Goal: Task Accomplishment & Management: Manage account settings

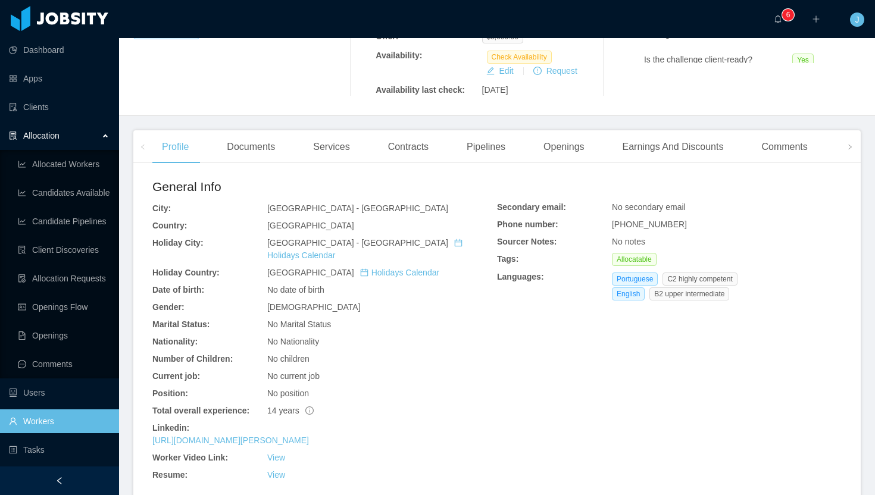
scroll to position [141, 0]
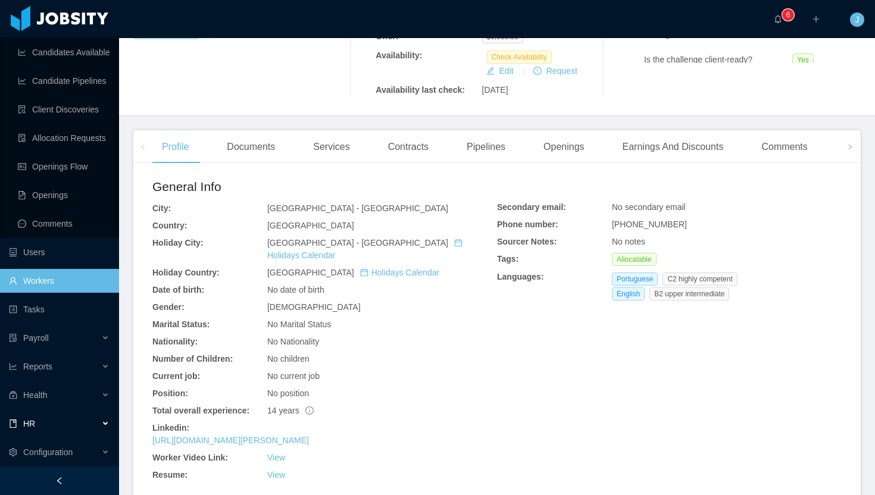
click at [62, 424] on div "HR" at bounding box center [59, 424] width 119 height 24
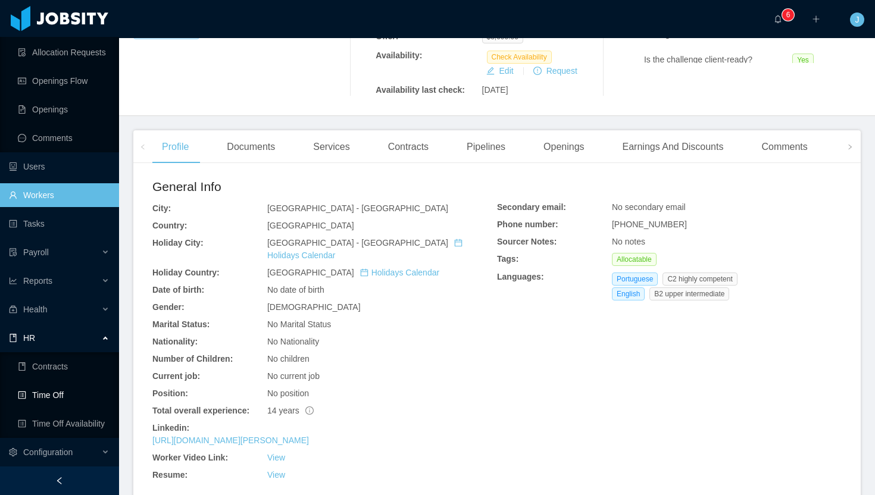
click at [64, 392] on link "Time Off" at bounding box center [64, 396] width 92 height 24
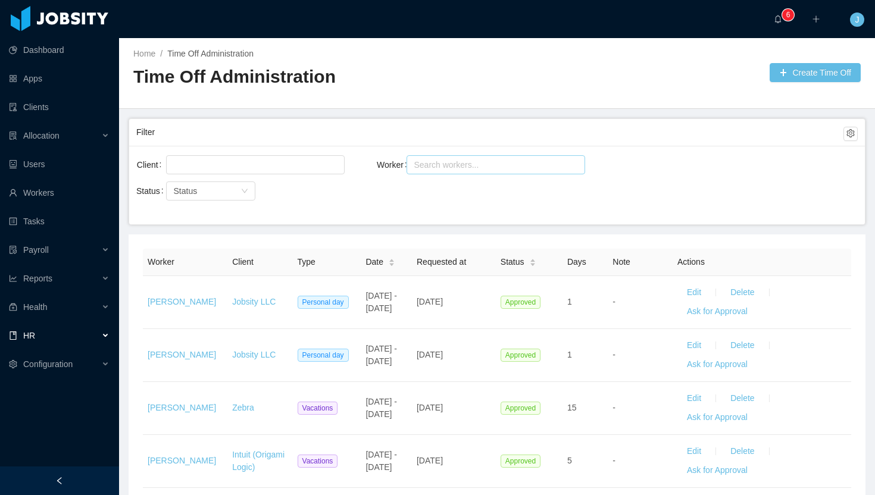
click at [445, 171] on div "Search workers..." at bounding box center [491, 165] width 163 height 18
type input "*****"
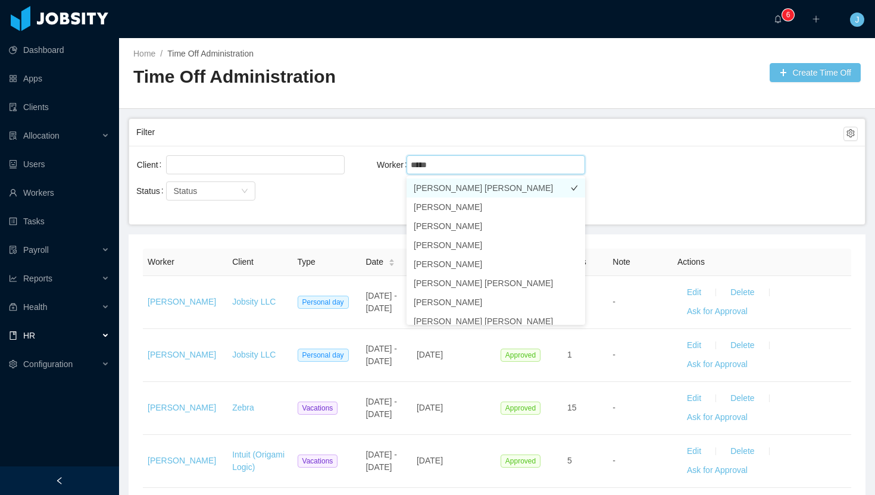
click at [476, 183] on li "[PERSON_NAME] [PERSON_NAME]" at bounding box center [496, 188] width 179 height 19
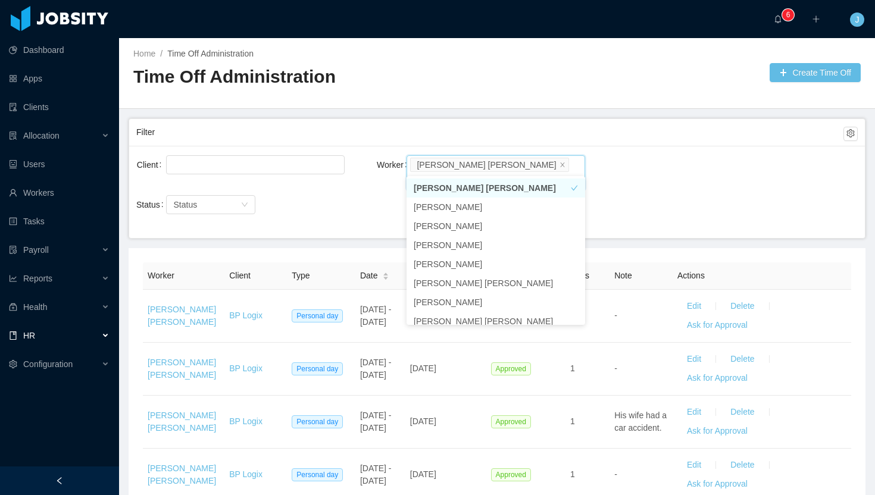
click at [640, 136] on div "Filter" at bounding box center [489, 132] width 707 height 22
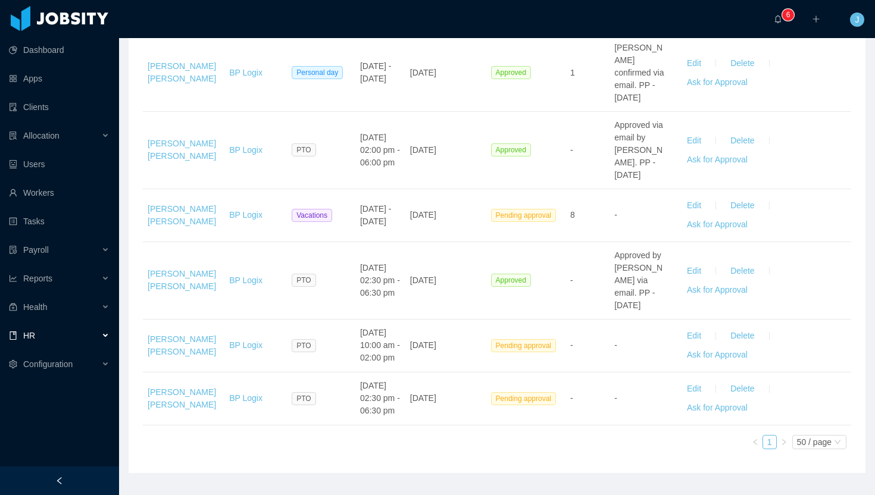
scroll to position [2095, 0]
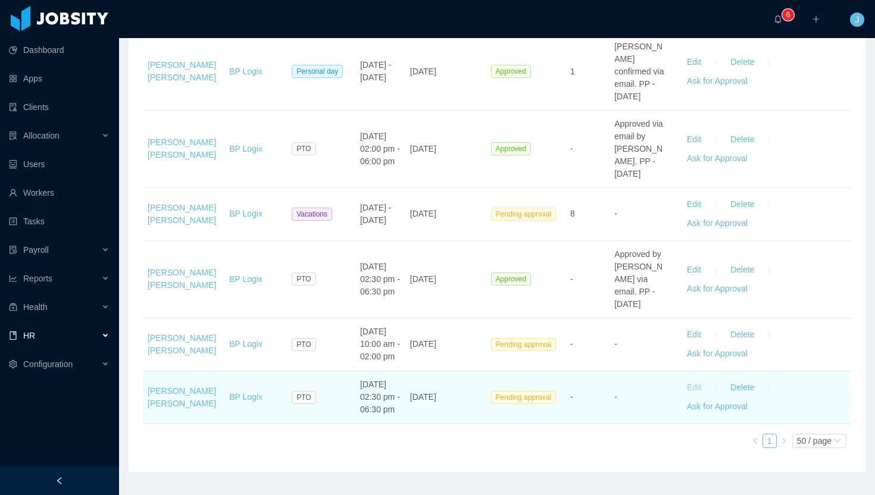
click at [697, 379] on button "Edit" at bounding box center [694, 388] width 33 height 19
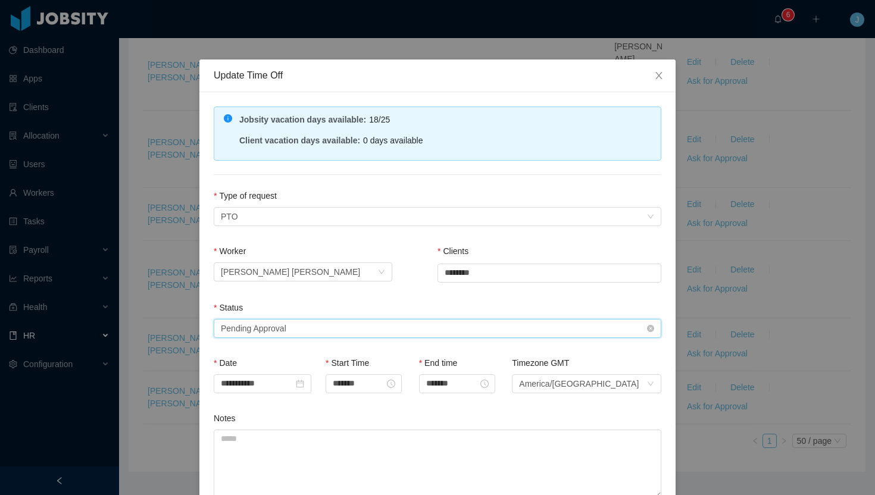
click at [354, 317] on div "Status Select status Pending Approval" at bounding box center [438, 322] width 448 height 41
click at [322, 329] on div "Select status Pending Approval" at bounding box center [434, 329] width 426 height 18
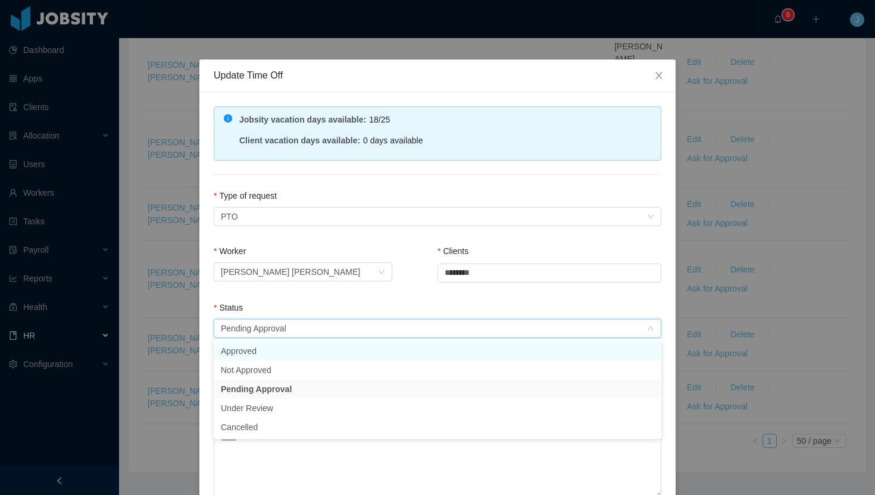
click at [298, 350] on li "Approved" at bounding box center [438, 351] width 448 height 19
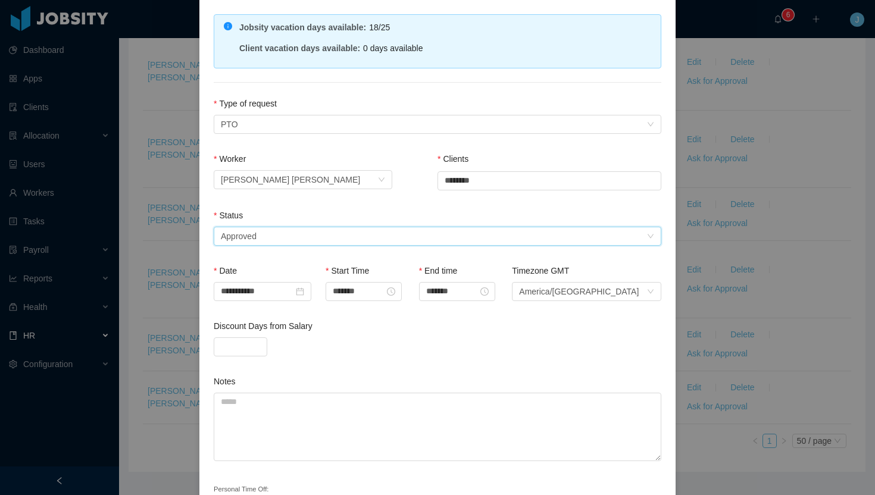
scroll to position [164, 0]
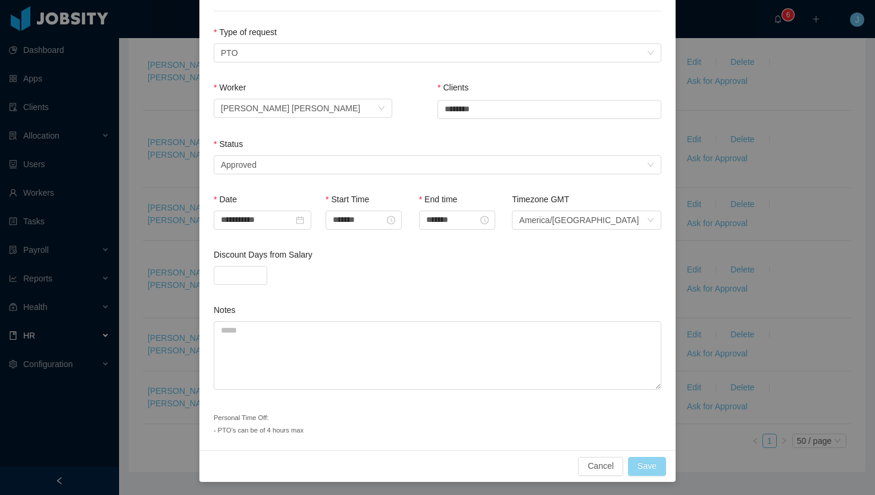
click at [651, 464] on button "Save" at bounding box center [647, 466] width 38 height 19
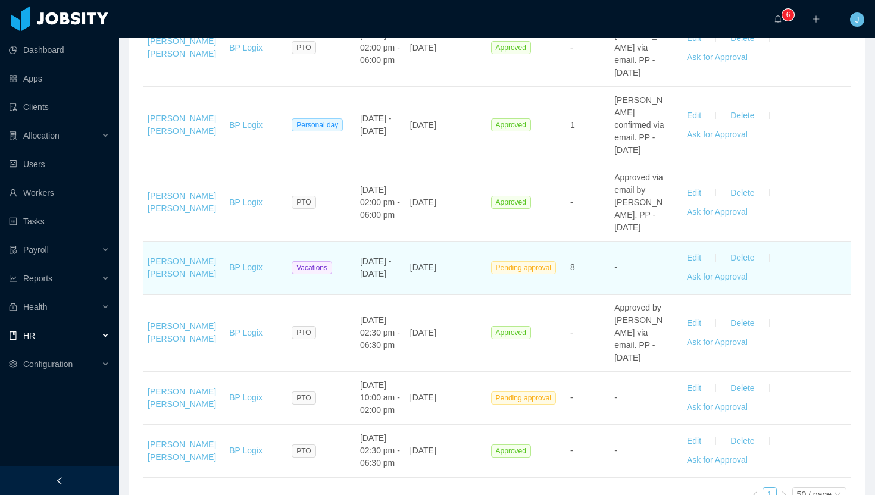
scroll to position [2029, 0]
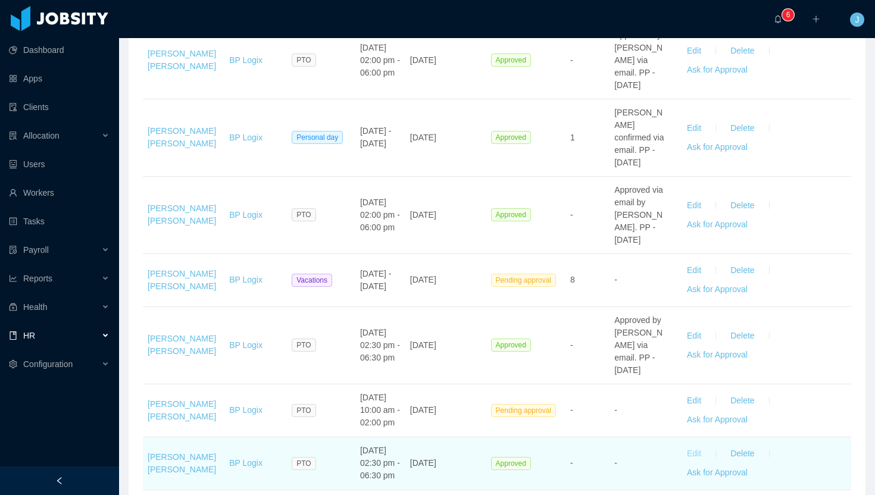
click at [696, 445] on button "Edit" at bounding box center [694, 454] width 33 height 19
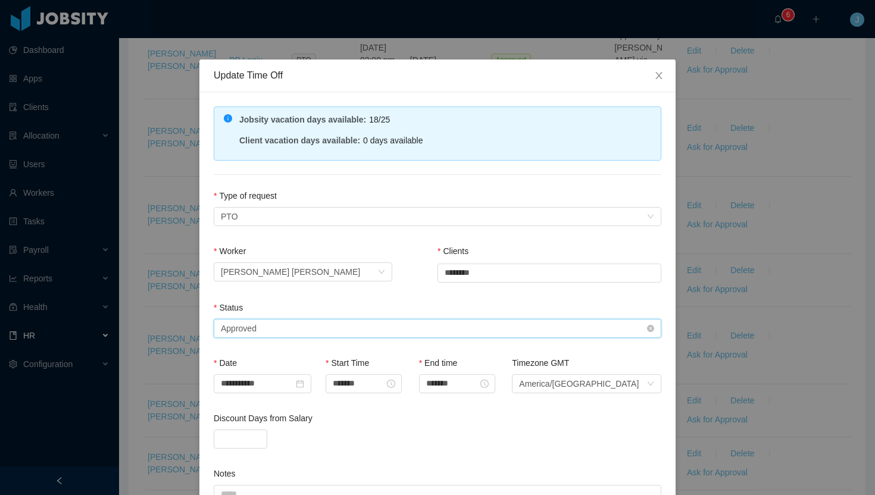
click at [341, 316] on div "Status Select status Approved" at bounding box center [438, 322] width 448 height 41
click at [320, 329] on div "Select status Approved" at bounding box center [434, 329] width 426 height 18
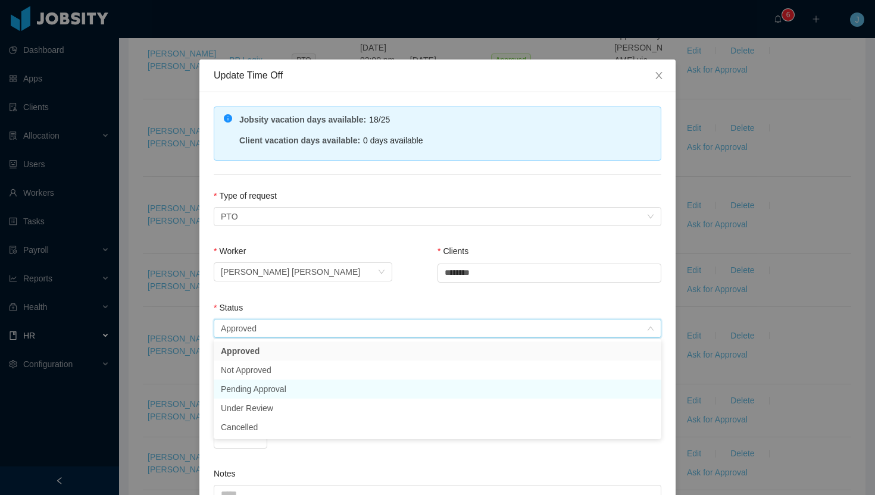
click at [304, 384] on li "Pending Approval" at bounding box center [438, 389] width 448 height 19
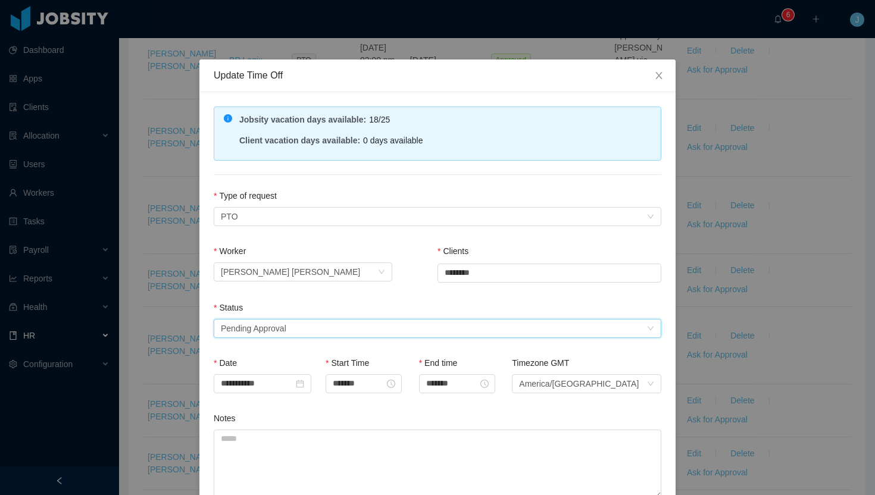
scroll to position [108, 0]
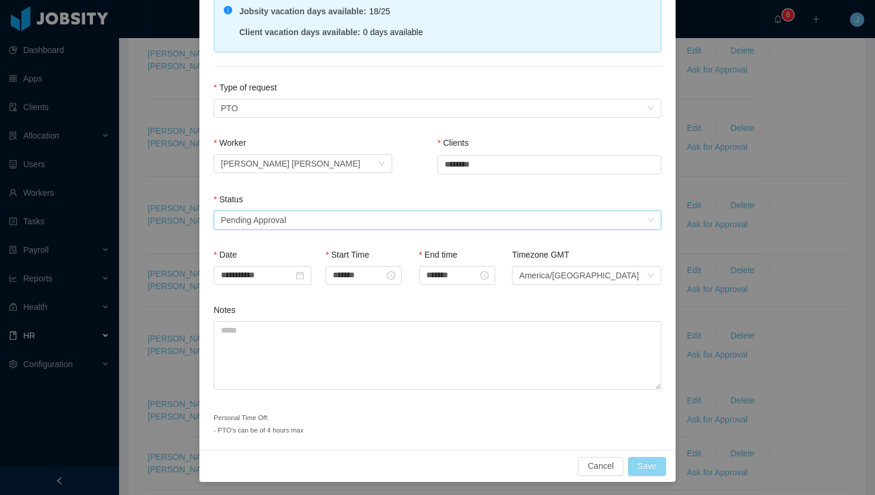
click at [654, 465] on button "Save" at bounding box center [647, 466] width 38 height 19
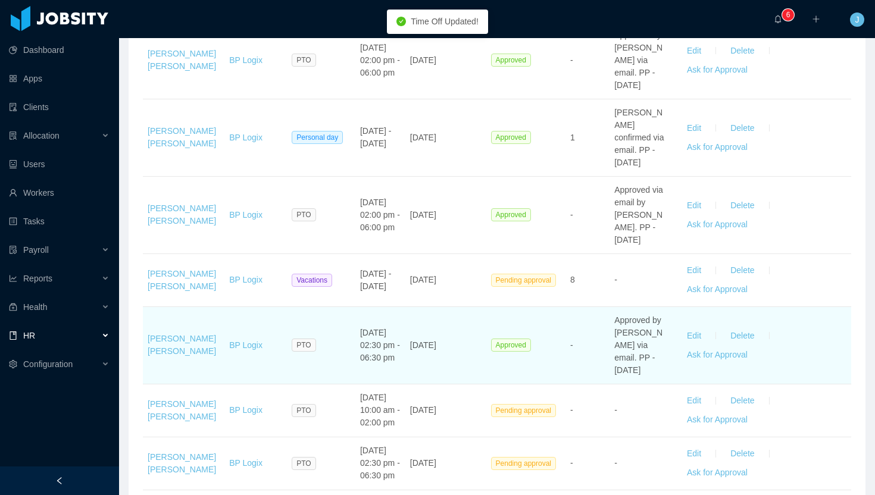
scroll to position [2044, 0]
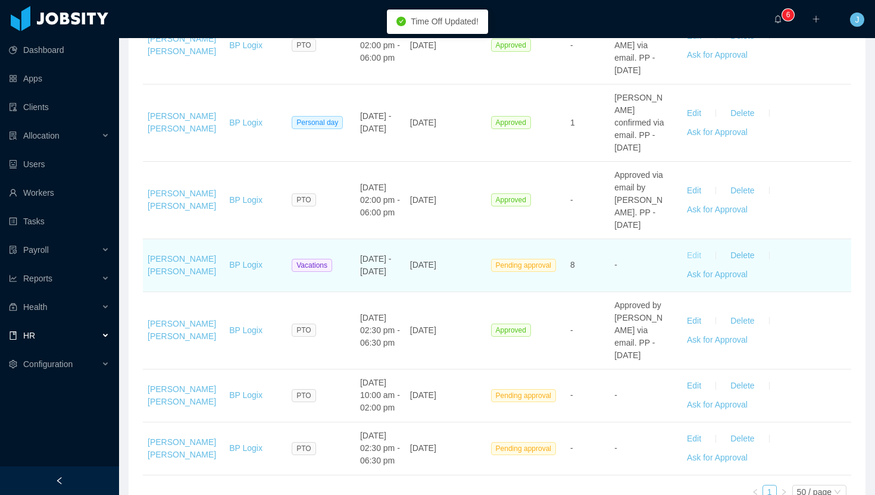
click at [691, 247] on button "Edit" at bounding box center [694, 256] width 33 height 19
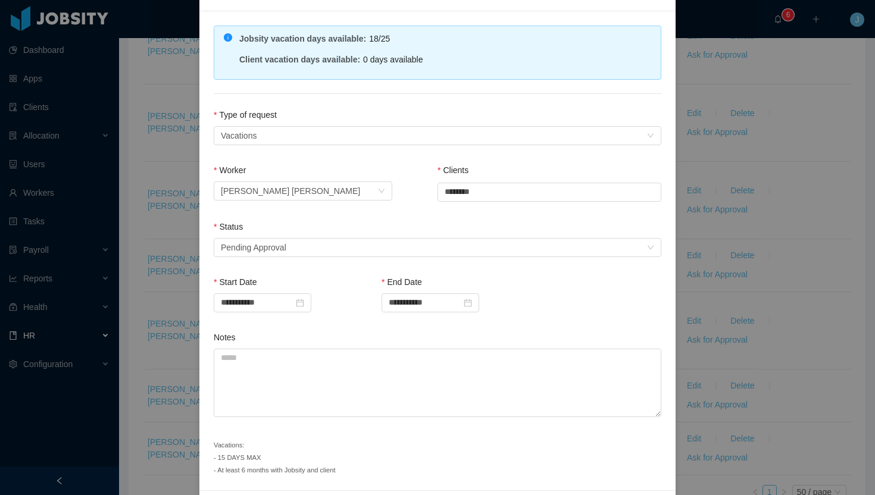
scroll to position [93, 0]
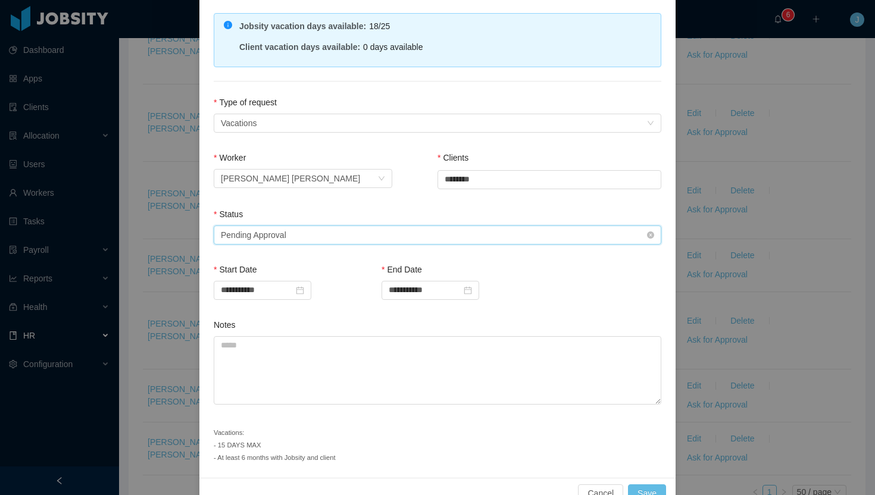
click at [313, 229] on div "Select status Pending Approval" at bounding box center [434, 235] width 426 height 18
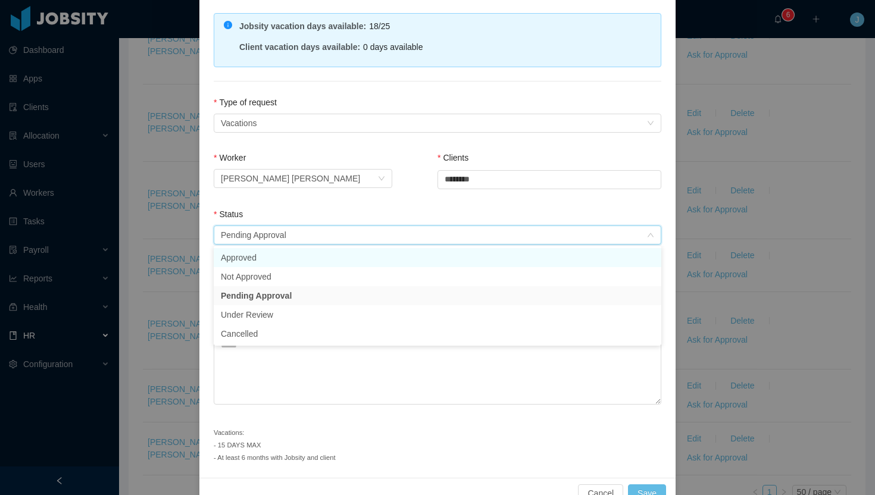
click at [300, 259] on li "Approved" at bounding box center [438, 257] width 448 height 19
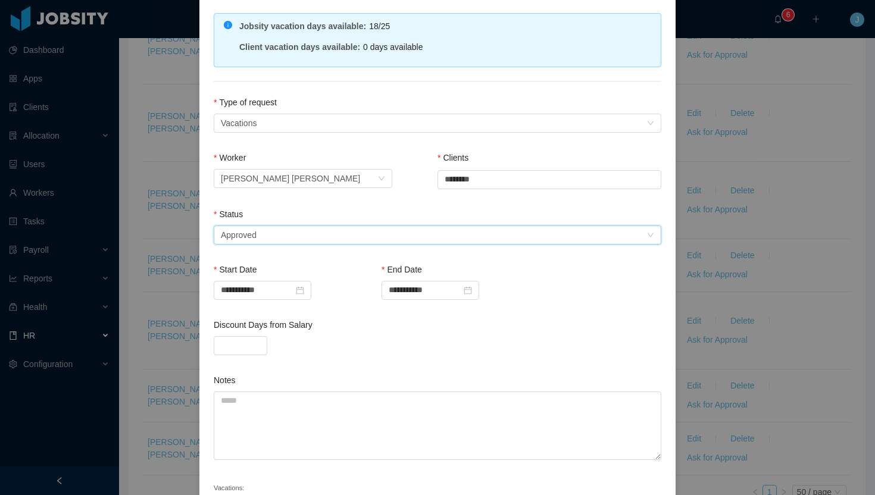
scroll to position [176, 0]
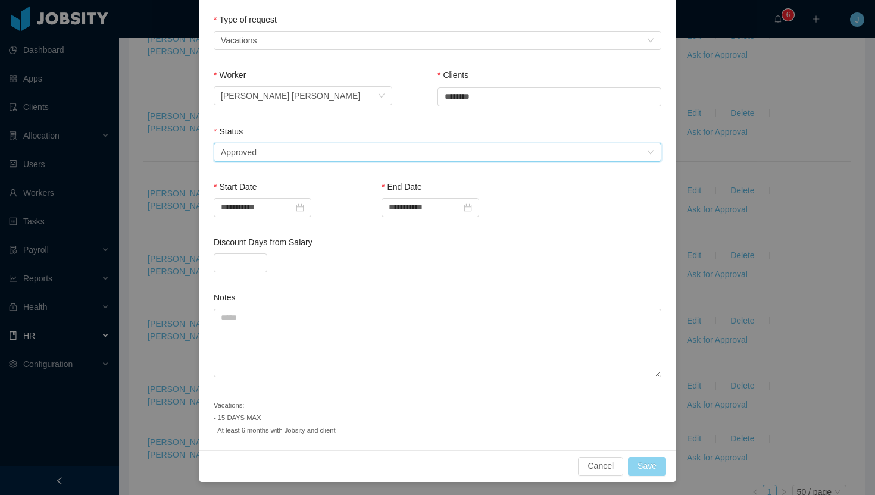
click at [660, 465] on button "Save" at bounding box center [647, 466] width 38 height 19
